Goal: Check status: Check status

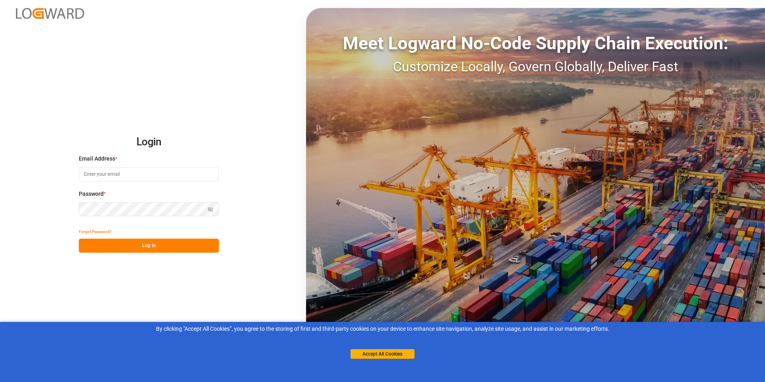
type input "[EMAIL_ADDRESS][PERSON_NAME][DOMAIN_NAME]"
click at [146, 248] on button "Log In" at bounding box center [149, 246] width 140 height 14
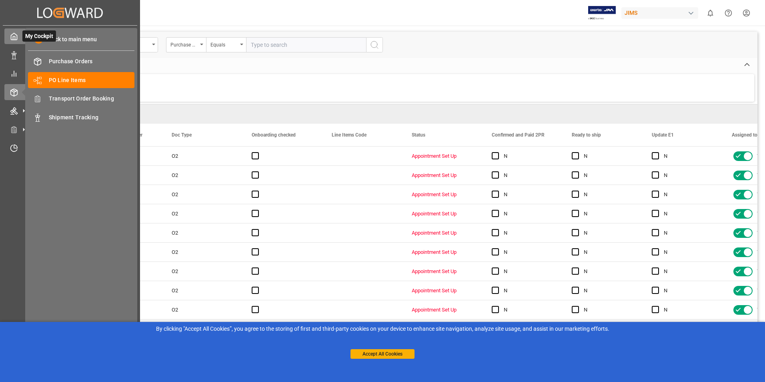
click at [9, 41] on div "My Cockpit My Cockpit" at bounding box center [69, 36] width 131 height 16
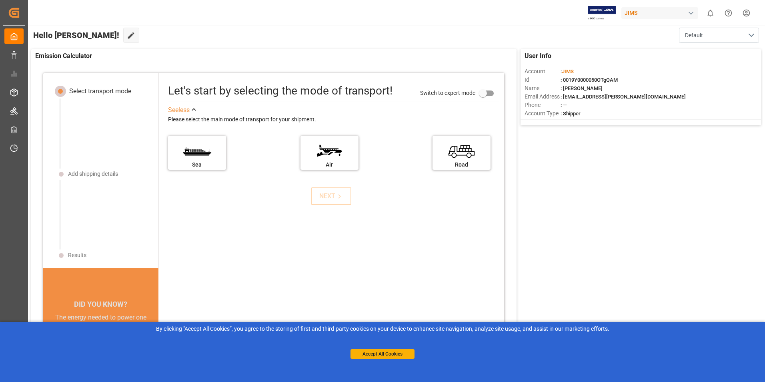
click at [287, 276] on div "Let's start by selecting the mode of transport! Switch to expert mode See less …" at bounding box center [331, 243] width 346 height 325
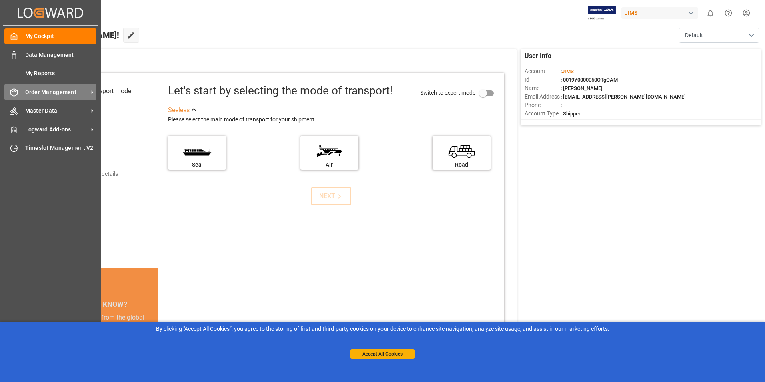
click at [32, 90] on span "Order Management" at bounding box center [56, 92] width 63 height 8
click at [87, 90] on span "Order Management" at bounding box center [56, 92] width 63 height 8
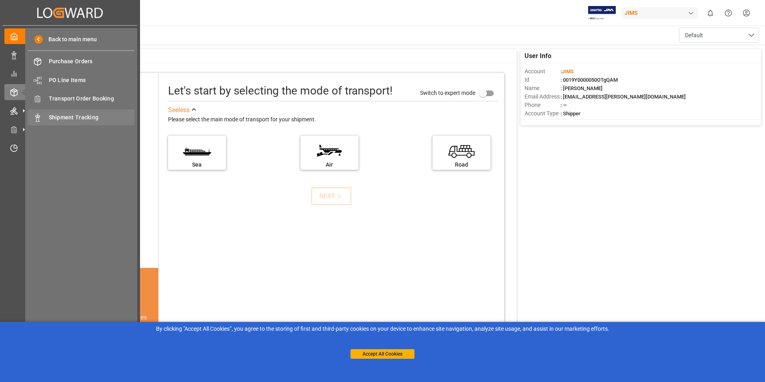
click at [80, 113] on span "Shipment Tracking" at bounding box center [92, 117] width 86 height 8
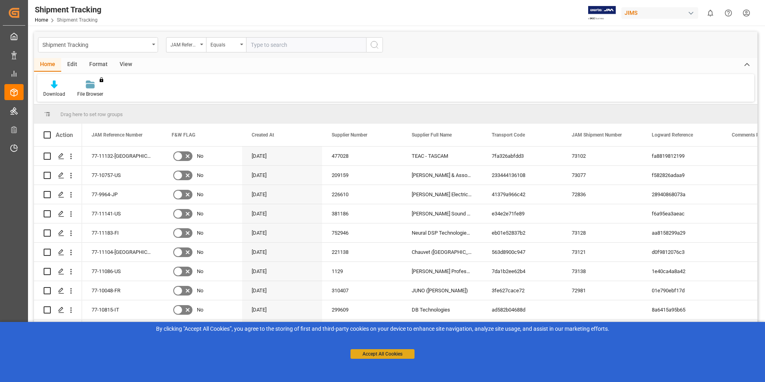
click at [392, 355] on button "Accept All Cookies" at bounding box center [383, 354] width 64 height 10
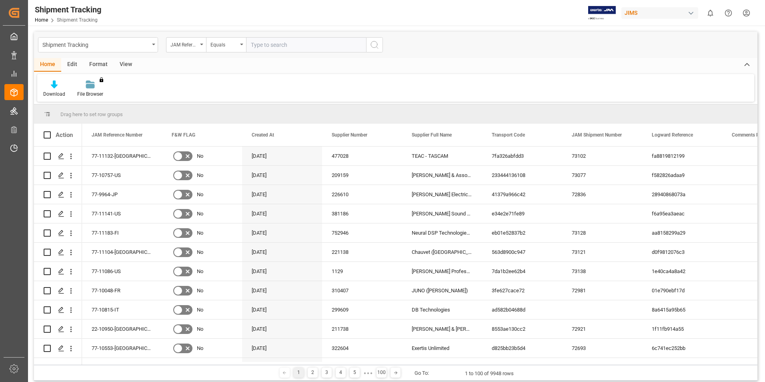
scroll to position [0, 28]
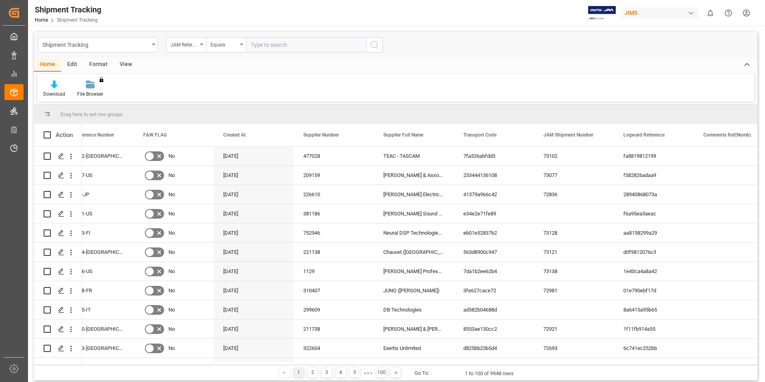
click at [50, 116] on span at bounding box center [47, 113] width 7 height 7
click at [47, 115] on span at bounding box center [47, 113] width 7 height 7
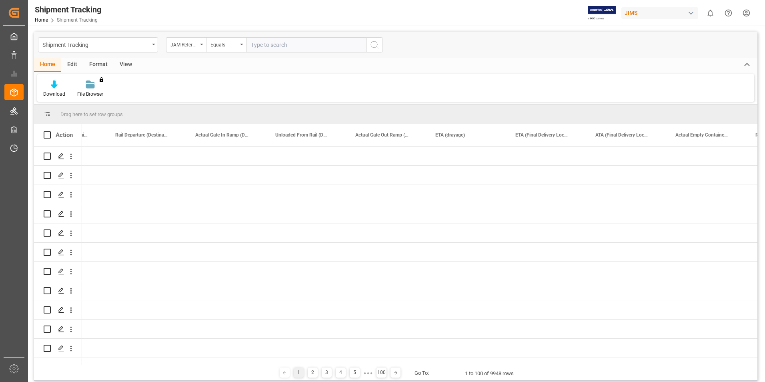
scroll to position [0, 0]
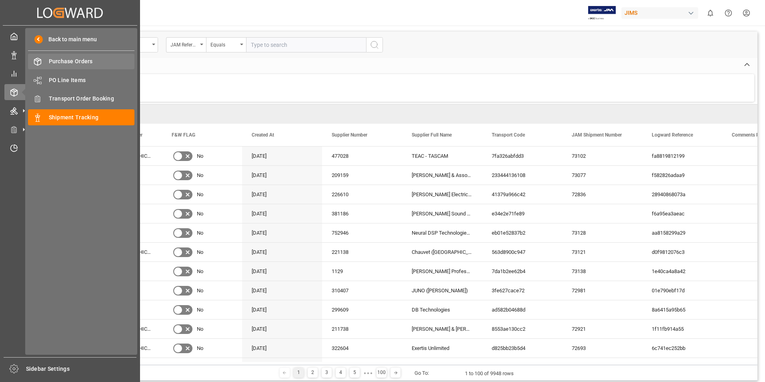
click at [88, 62] on span "Purchase Orders" at bounding box center [92, 61] width 86 height 8
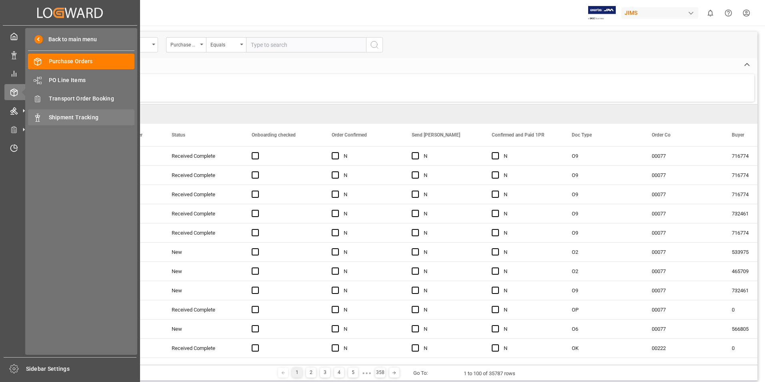
click at [99, 123] on div "Shipment Tracking Shipment Tracking" at bounding box center [81, 117] width 106 height 16
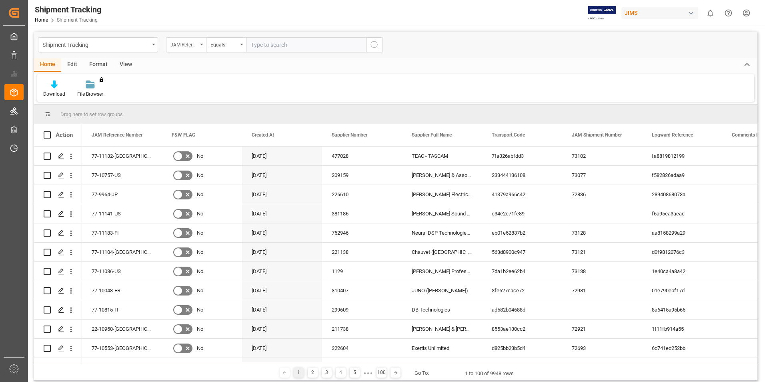
click at [202, 50] on div "JAM Reference Number" at bounding box center [186, 44] width 40 height 15
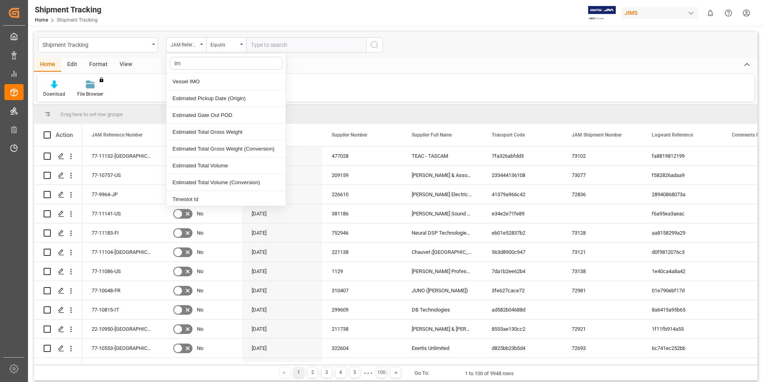
type input "i"
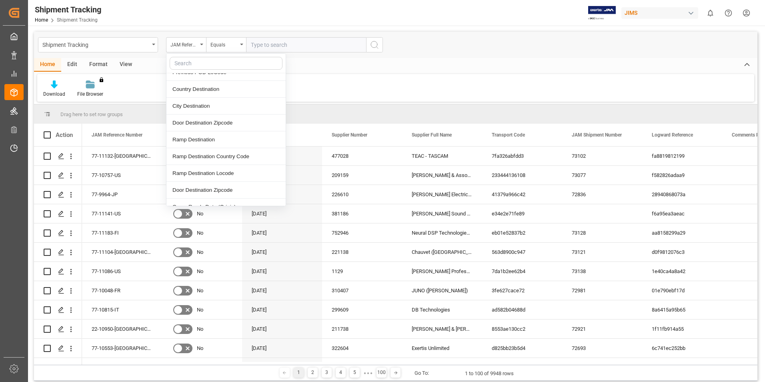
scroll to position [1201, 0]
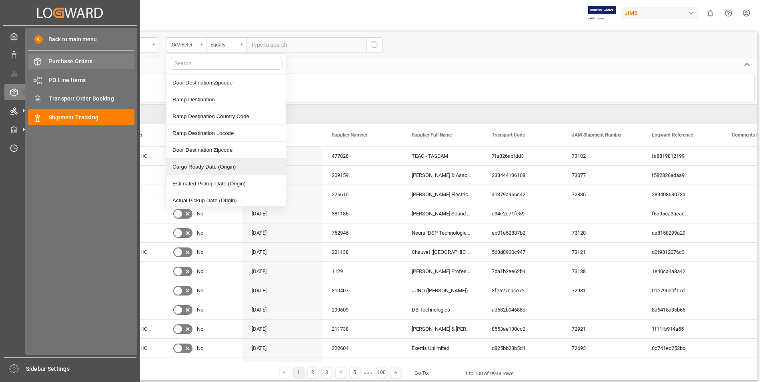
click at [72, 57] on span "Purchase Orders" at bounding box center [92, 61] width 86 height 8
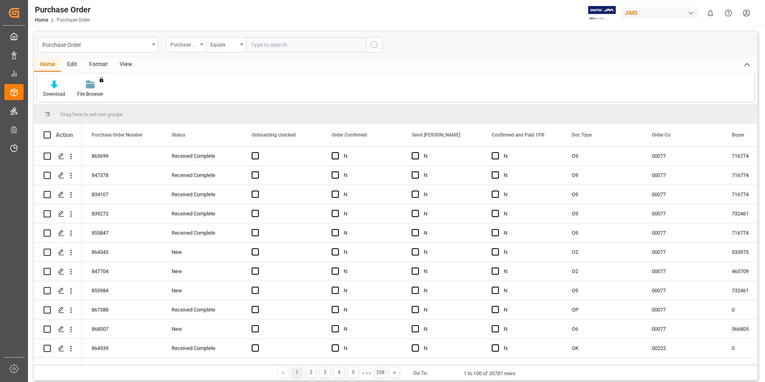
click at [199, 47] on div "Purchase Order Number" at bounding box center [186, 44] width 40 height 15
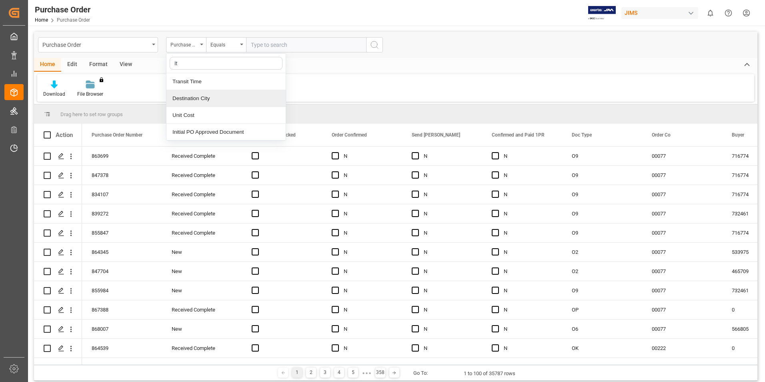
type input "i"
type input "m"
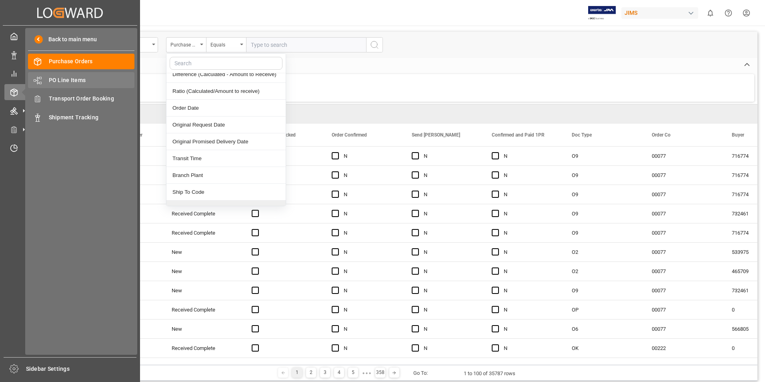
click at [85, 77] on span "PO Line Items" at bounding box center [92, 80] width 86 height 8
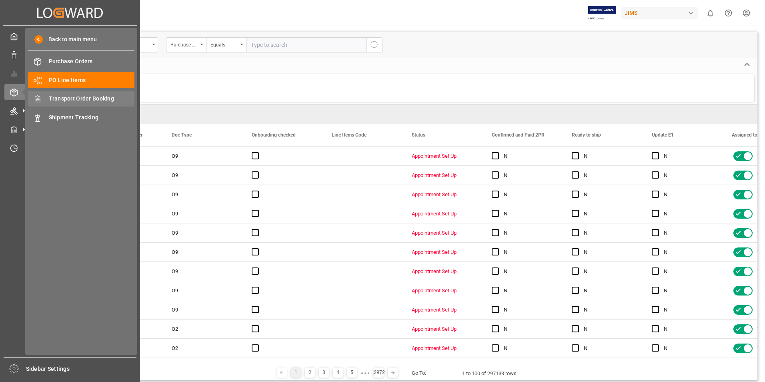
click at [103, 100] on span "Transport Order Booking" at bounding box center [92, 98] width 86 height 8
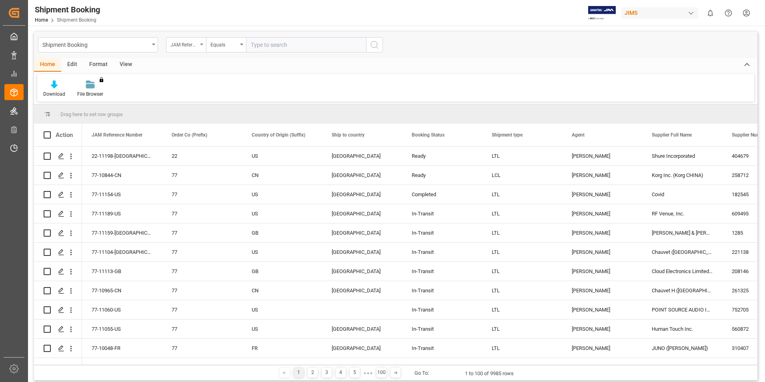
click at [200, 41] on div "JAM Reference Number" at bounding box center [186, 44] width 40 height 15
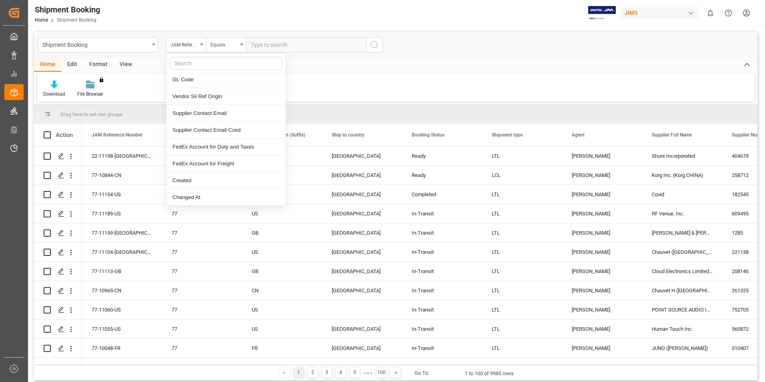
click at [416, 98] on div "Download File Browser You don't have permission for this feature. Contact admin." at bounding box center [395, 88] width 717 height 28
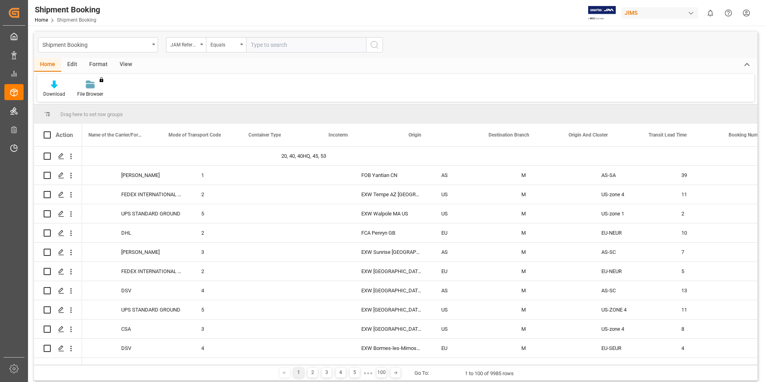
scroll to position [0, 1212]
